Goal: Navigation & Orientation: Find specific page/section

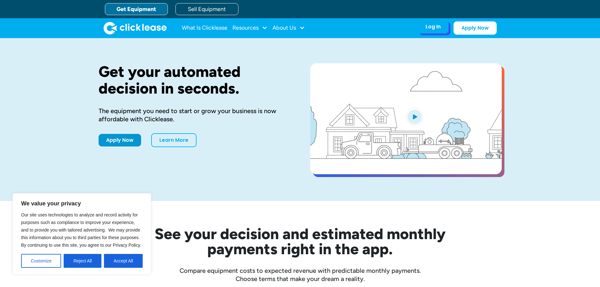
click at [443, 28] on div "Log In Account login I use Clicklease to get my equipment Partner Portal I offe…" at bounding box center [433, 26] width 31 height 13
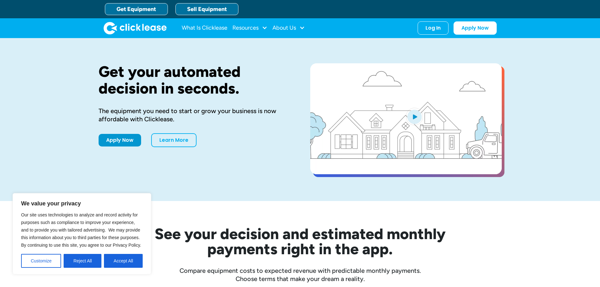
click at [228, 11] on link "Sell Equipment" at bounding box center [207, 9] width 63 height 12
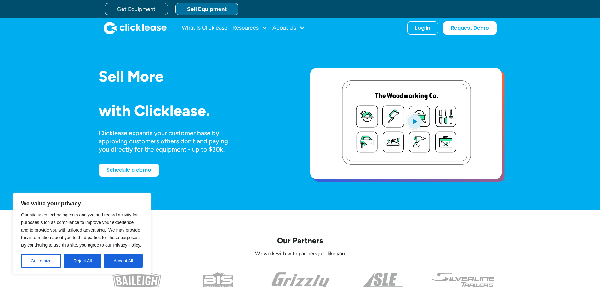
click at [120, 263] on button "Accept All" at bounding box center [123, 261] width 39 height 14
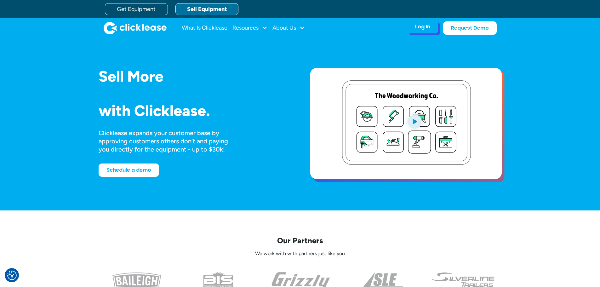
click at [423, 25] on div "Log In" at bounding box center [422, 27] width 15 height 6
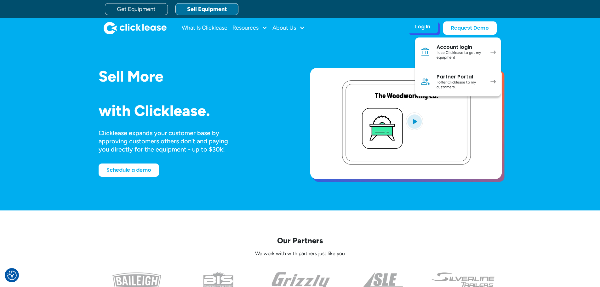
click at [464, 82] on div "I offer Clicklease to my customers." at bounding box center [461, 85] width 48 height 10
